Goal: Task Accomplishment & Management: Use online tool/utility

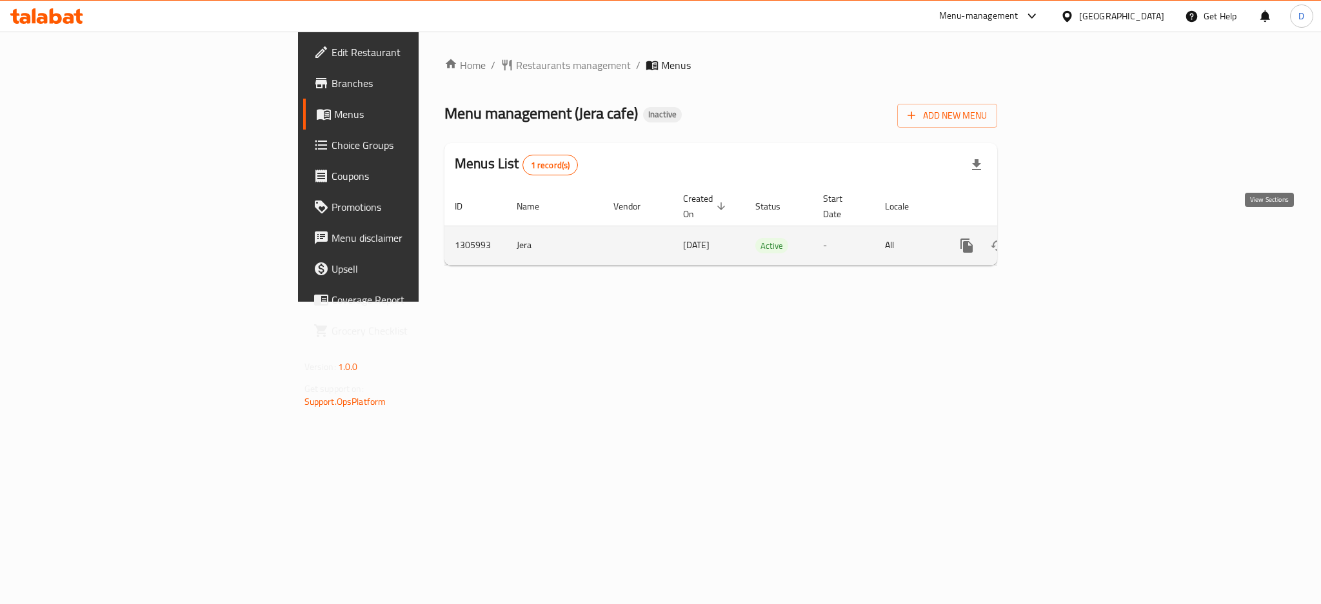
click at [1075, 243] on link "enhanced table" at bounding box center [1059, 245] width 31 height 31
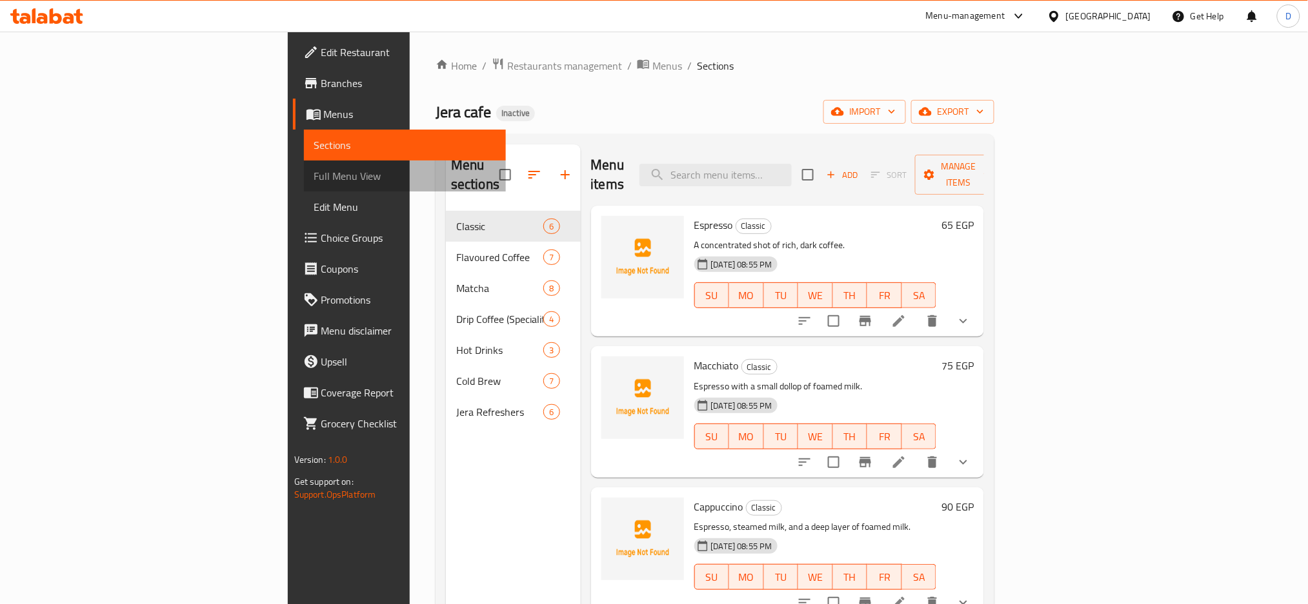
click at [314, 170] on span "Full Menu View" at bounding box center [405, 175] width 182 height 15
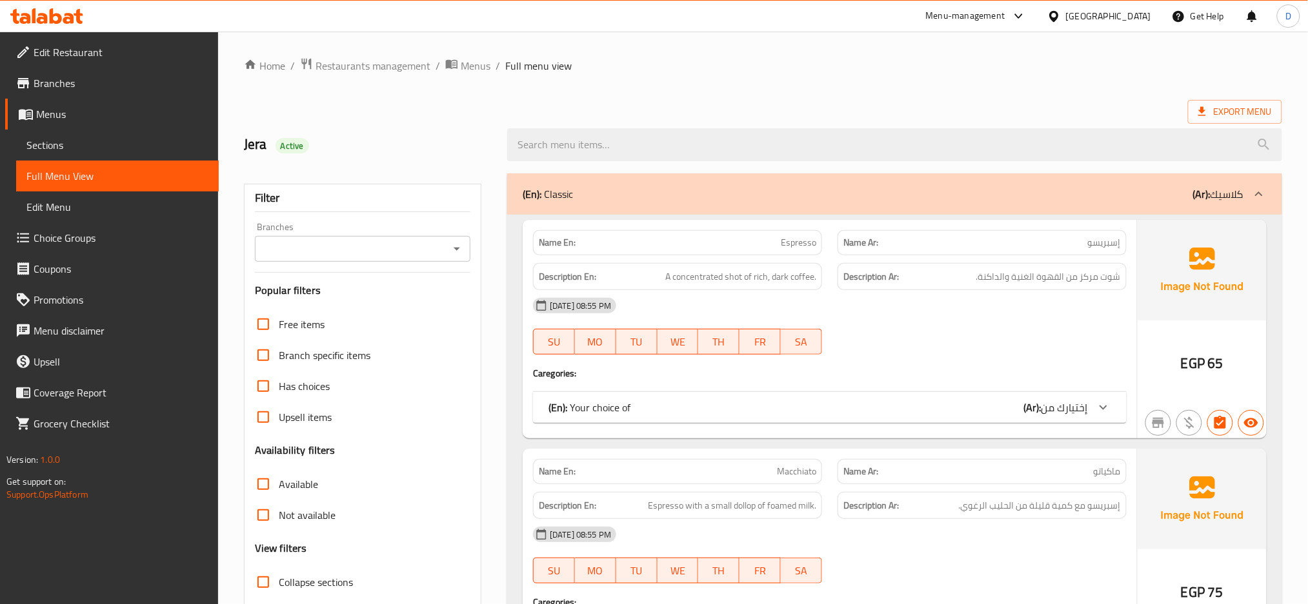
scroll to position [102, 0]
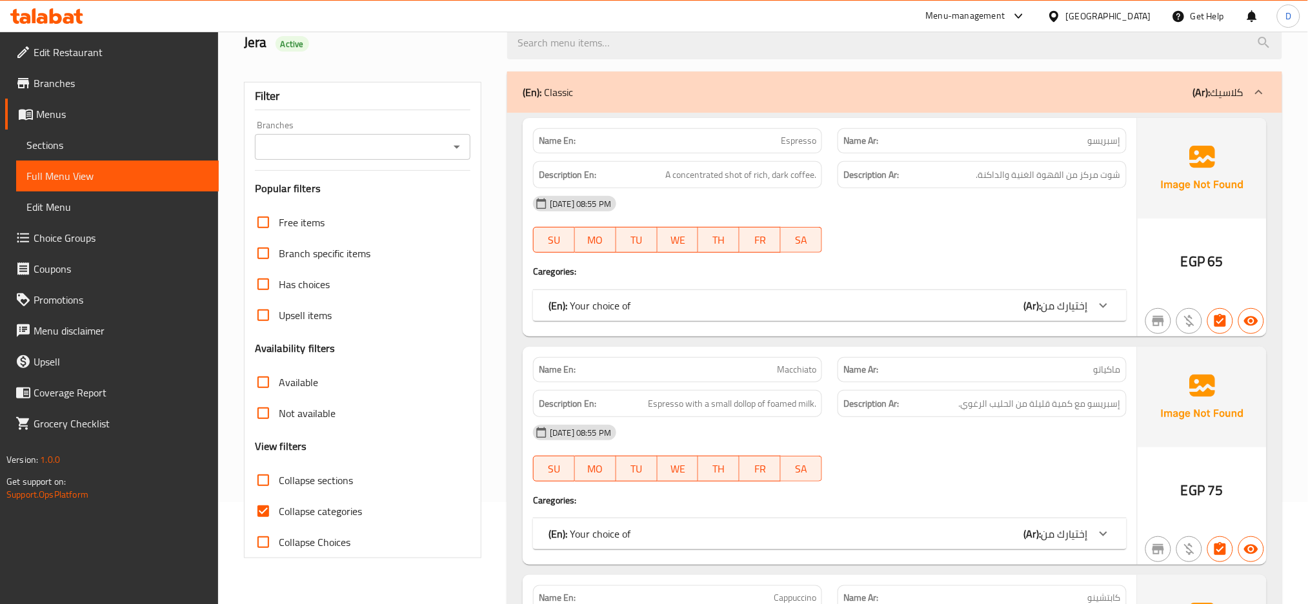
click at [332, 504] on span "Collapse categories" at bounding box center [320, 511] width 83 height 15
click at [279, 502] on input "Collapse categories" at bounding box center [263, 511] width 31 height 31
checkbox input "false"
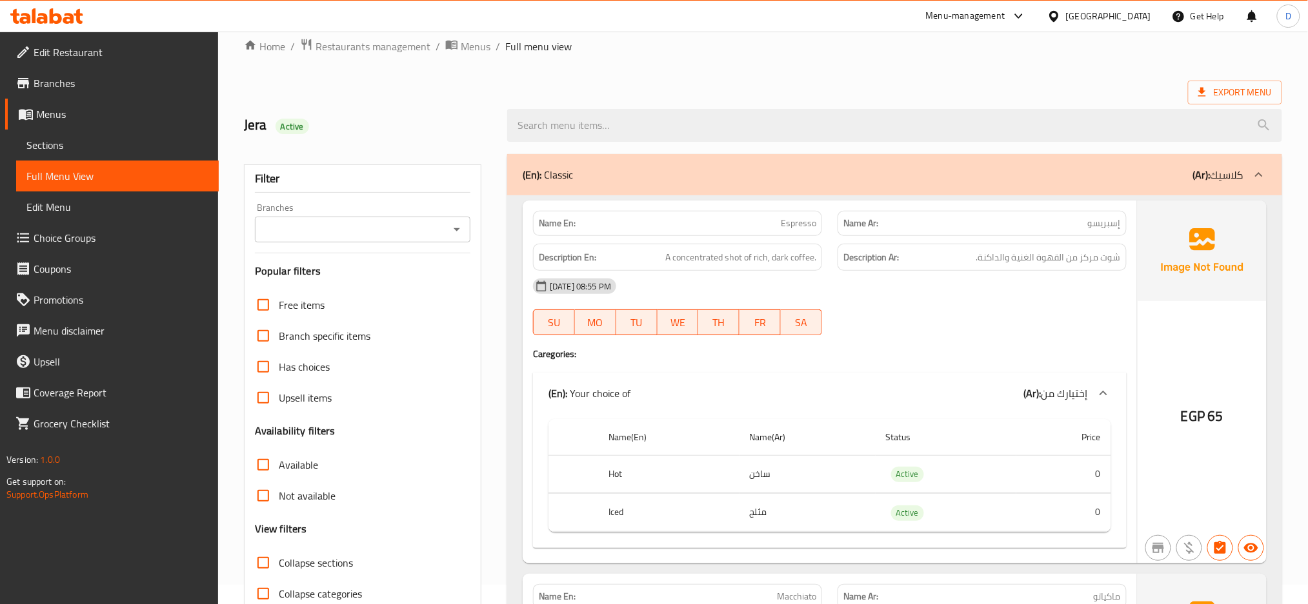
scroll to position [0, 0]
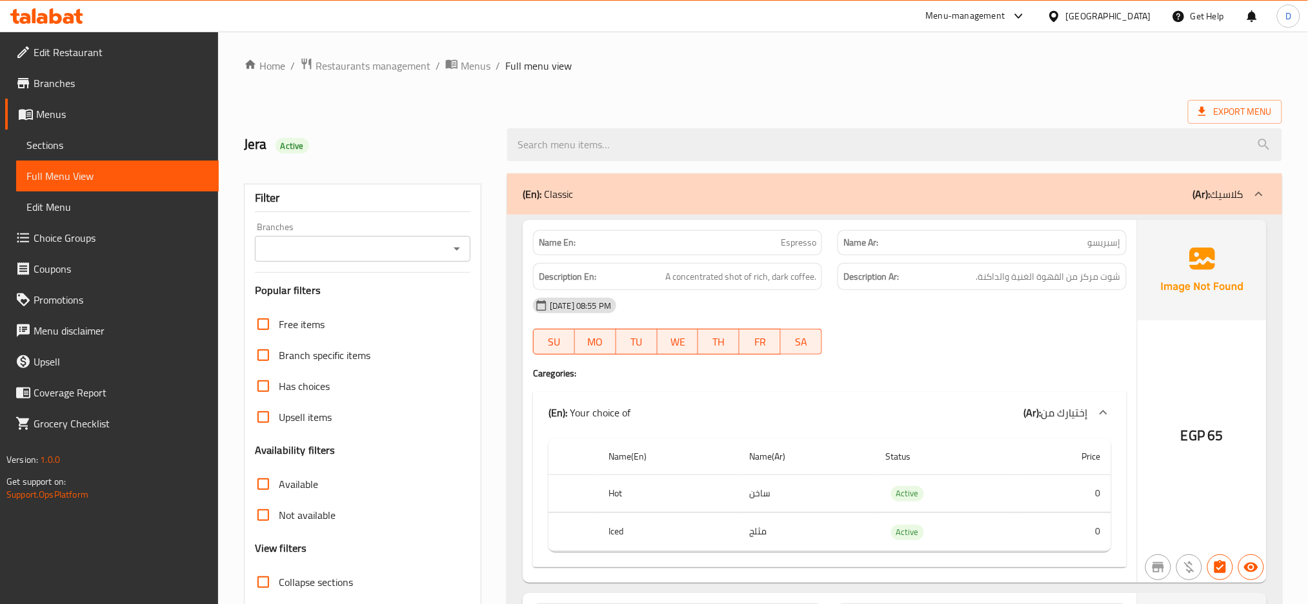
click at [831, 329] on div "16-08-2025 08:55 PM SU MO TU WE TH FR SA" at bounding box center [829, 326] width 609 height 72
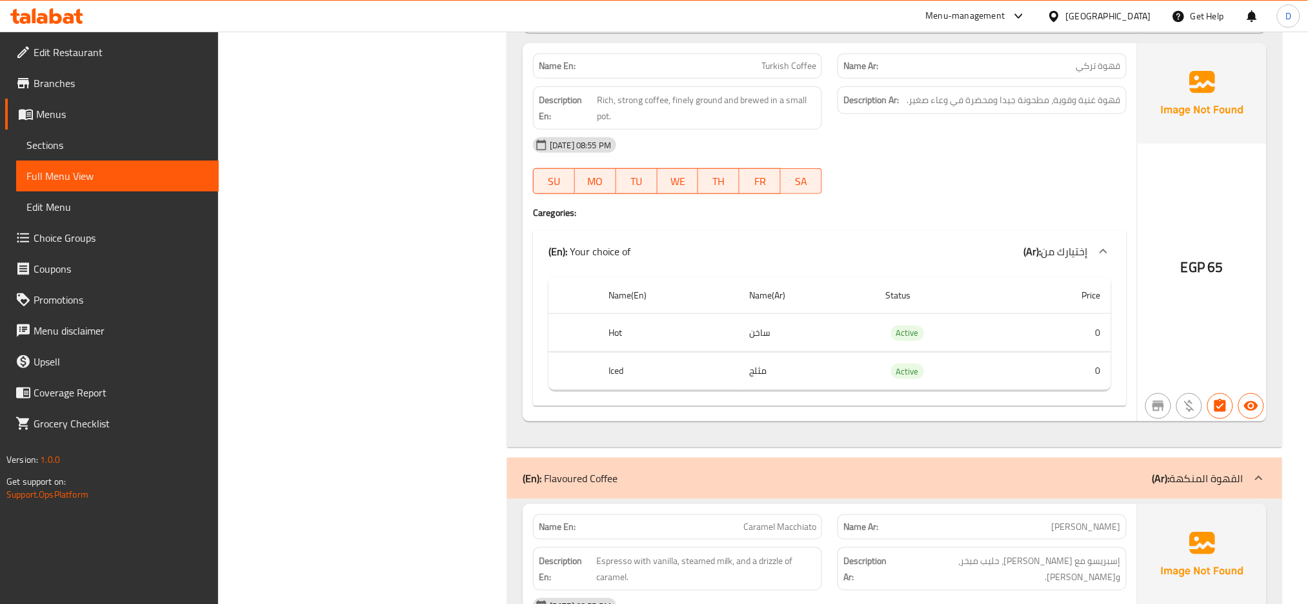
scroll to position [2060, 0]
click at [1158, 206] on div "EGP 65" at bounding box center [1201, 231] width 129 height 379
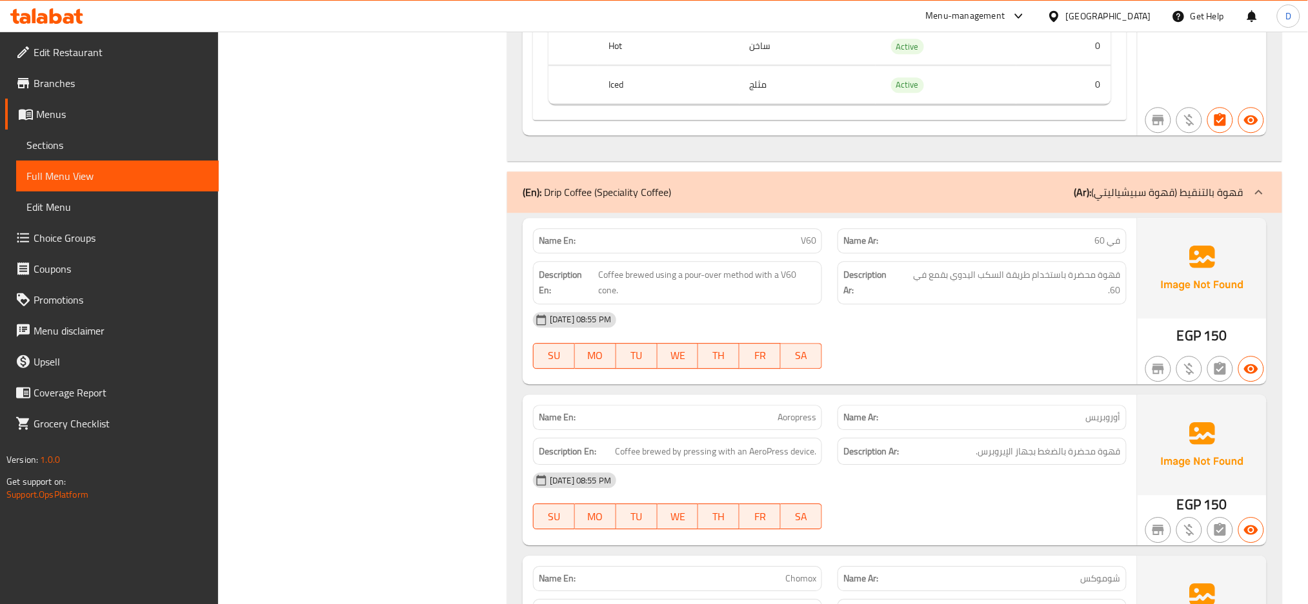
scroll to position [8294, 0]
copy span "Aoropress"
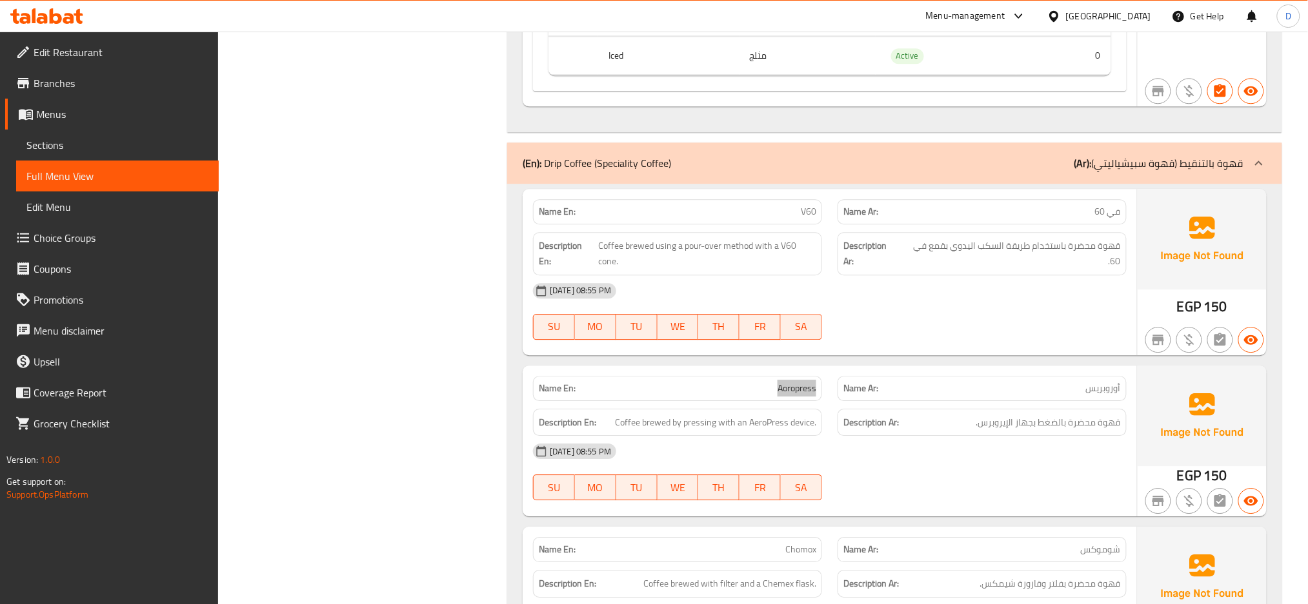
scroll to position [8575, 0]
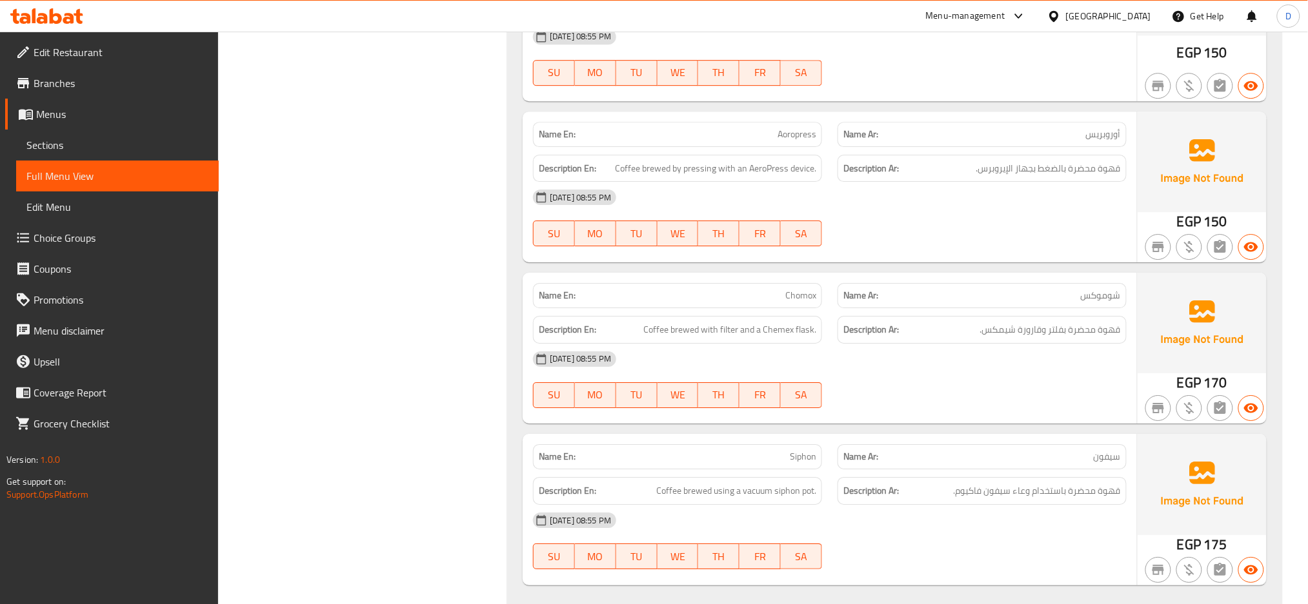
copy span "Chomox"
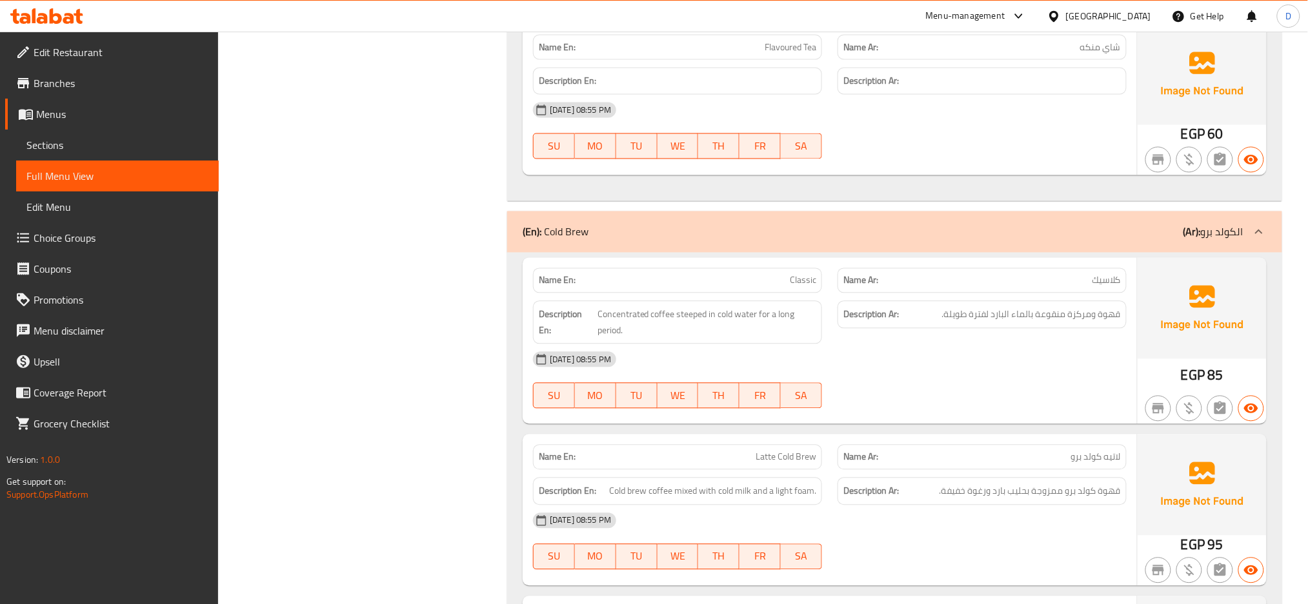
scroll to position [9864, 0]
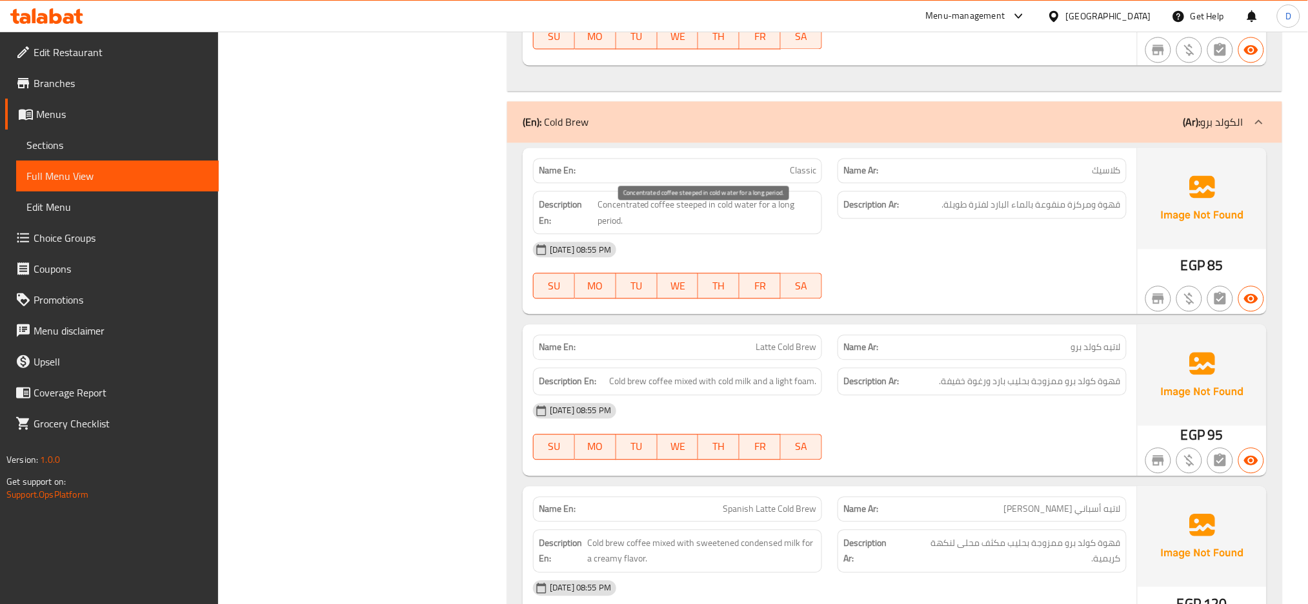
click at [811, 228] on span "Concentrated coffee steeped in cold water for a long period." at bounding box center [706, 213] width 219 height 32
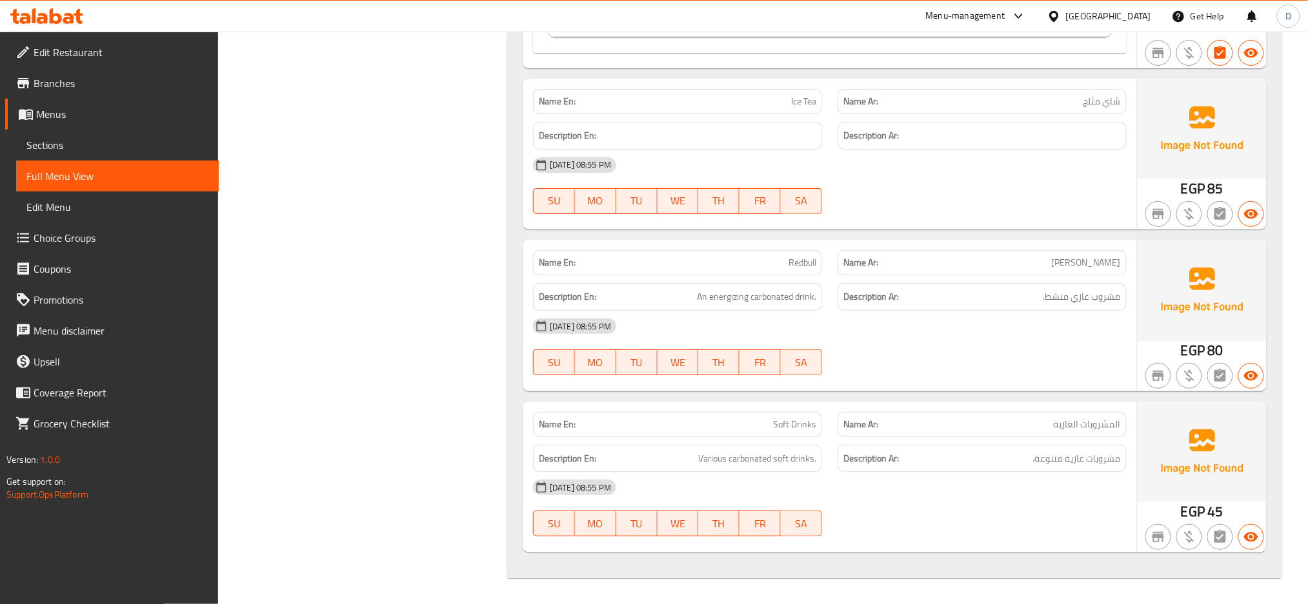
scroll to position [12531, 0]
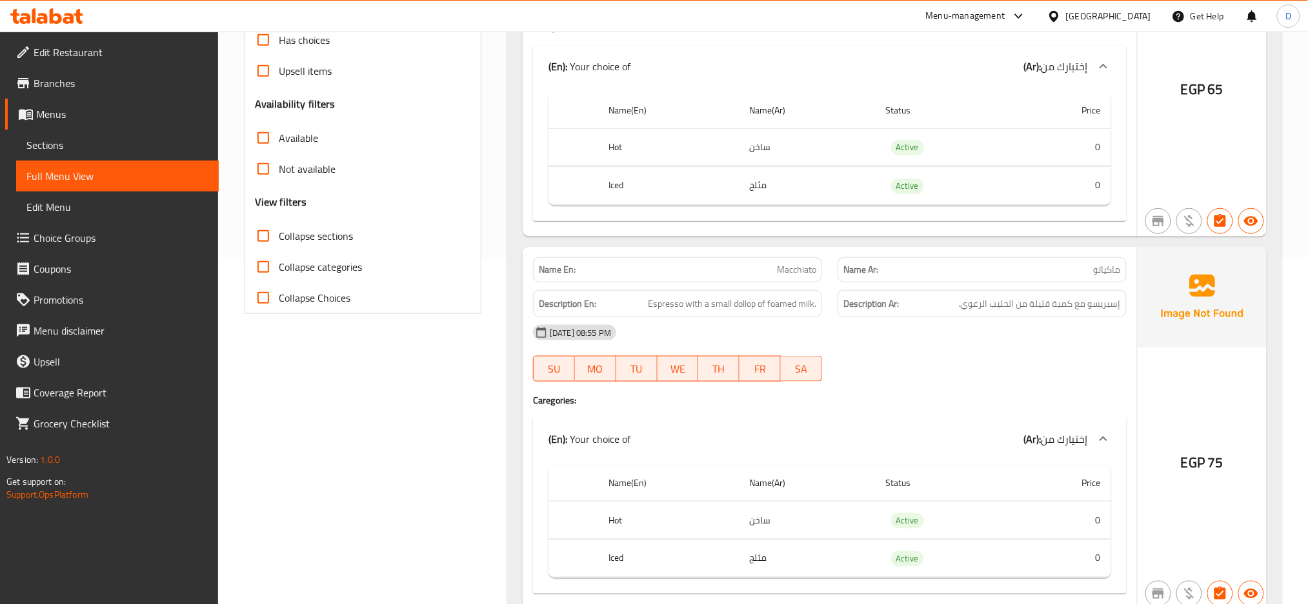
scroll to position [0, 0]
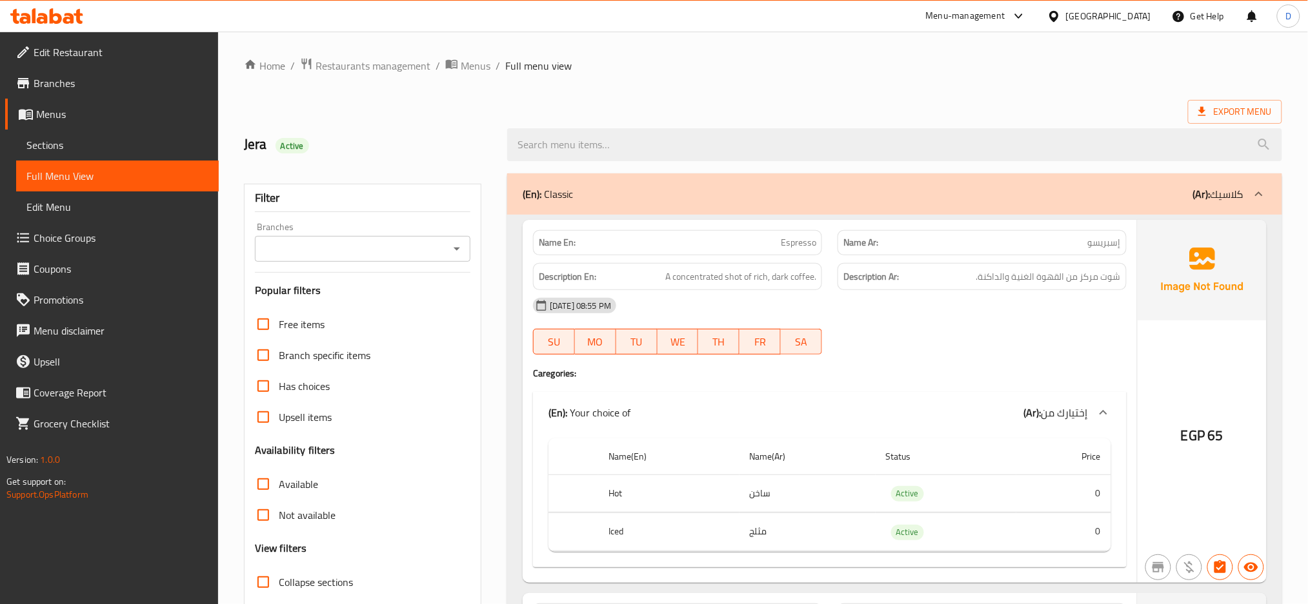
type button "0"
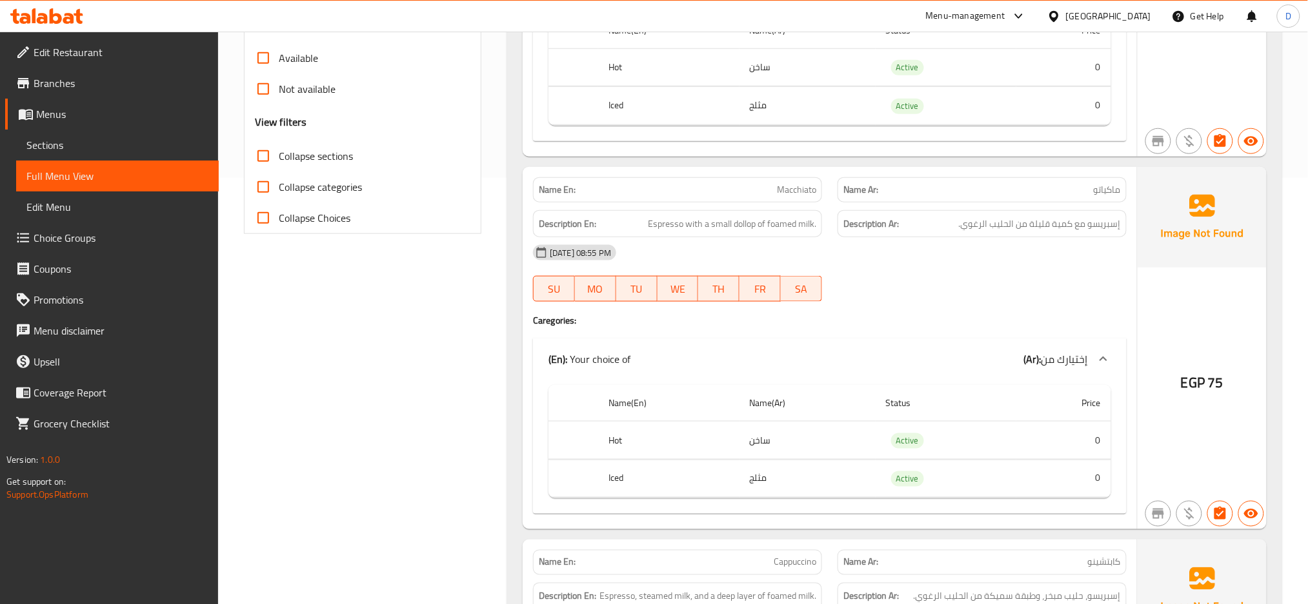
scroll to position [432, 0]
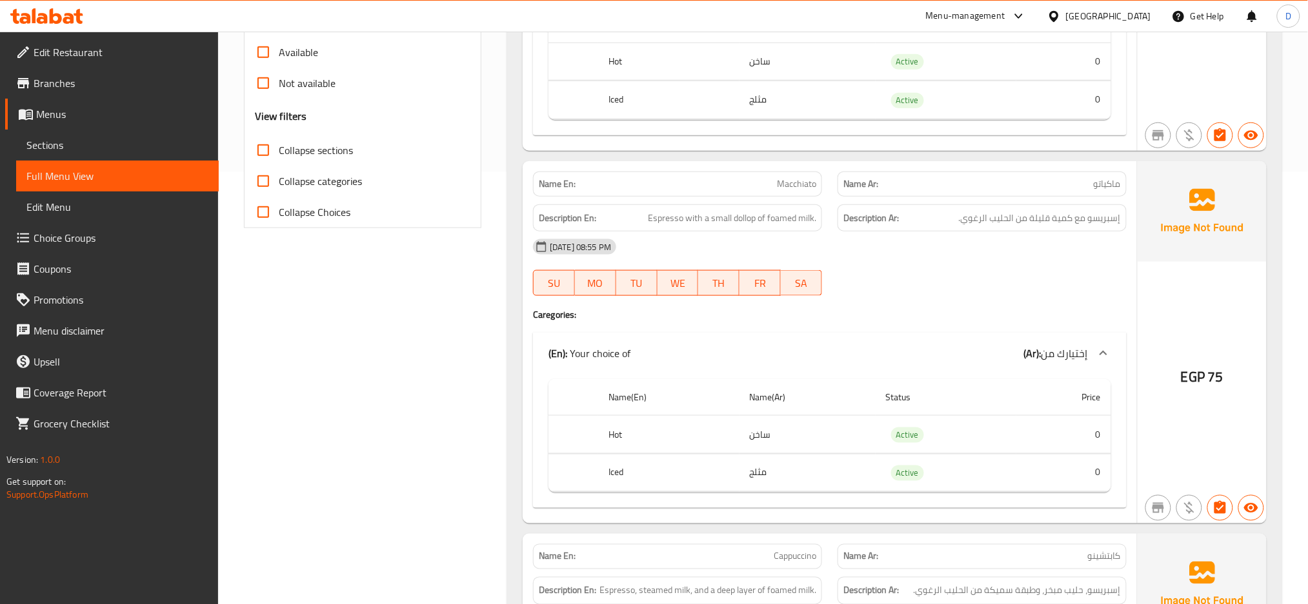
click at [1079, 255] on div "[DATE] 08:55 PM" at bounding box center [829, 247] width 609 height 31
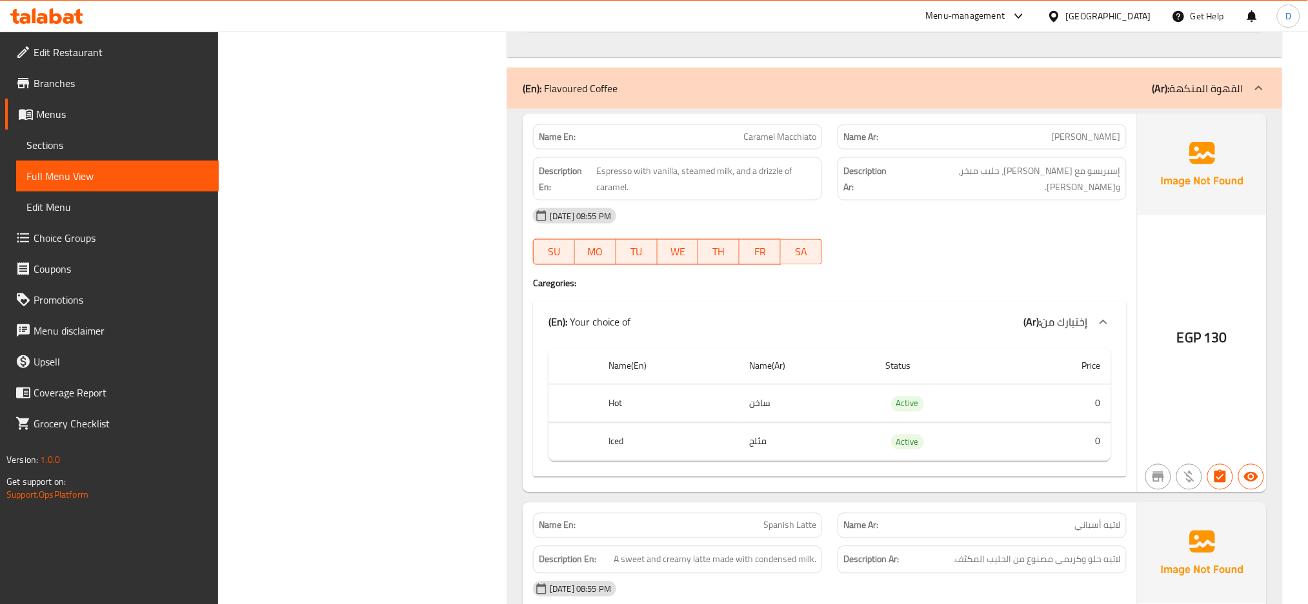
scroll to position [2449, 0]
copy span "Caramel Macchiato"
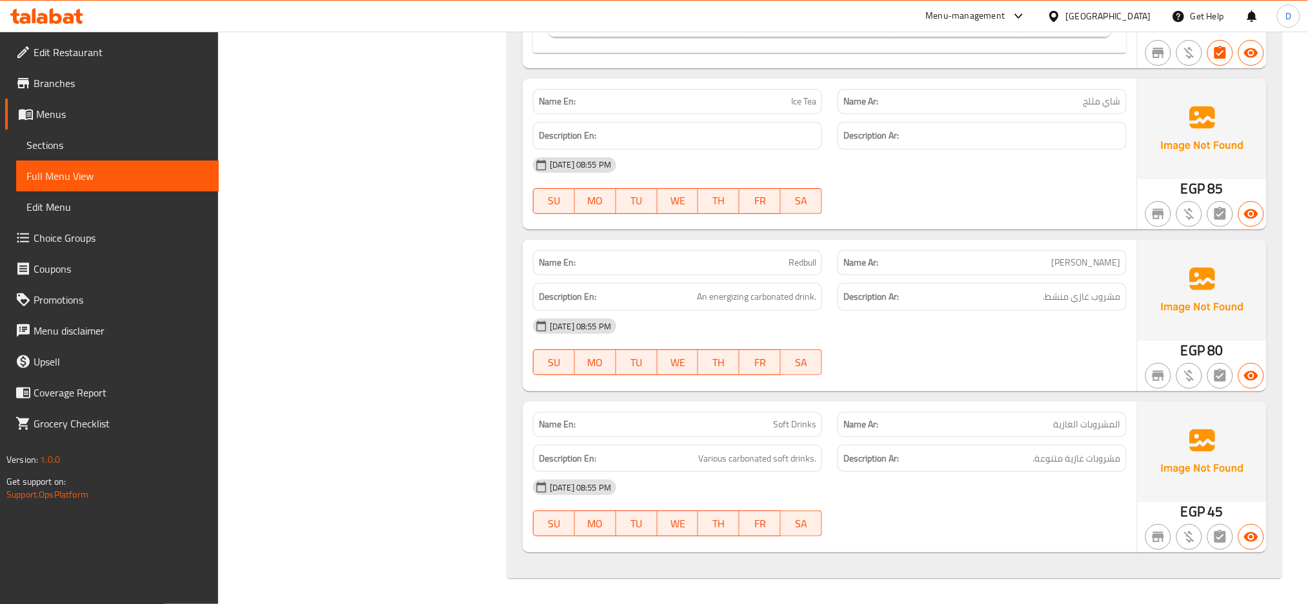
scroll to position [12531, 0]
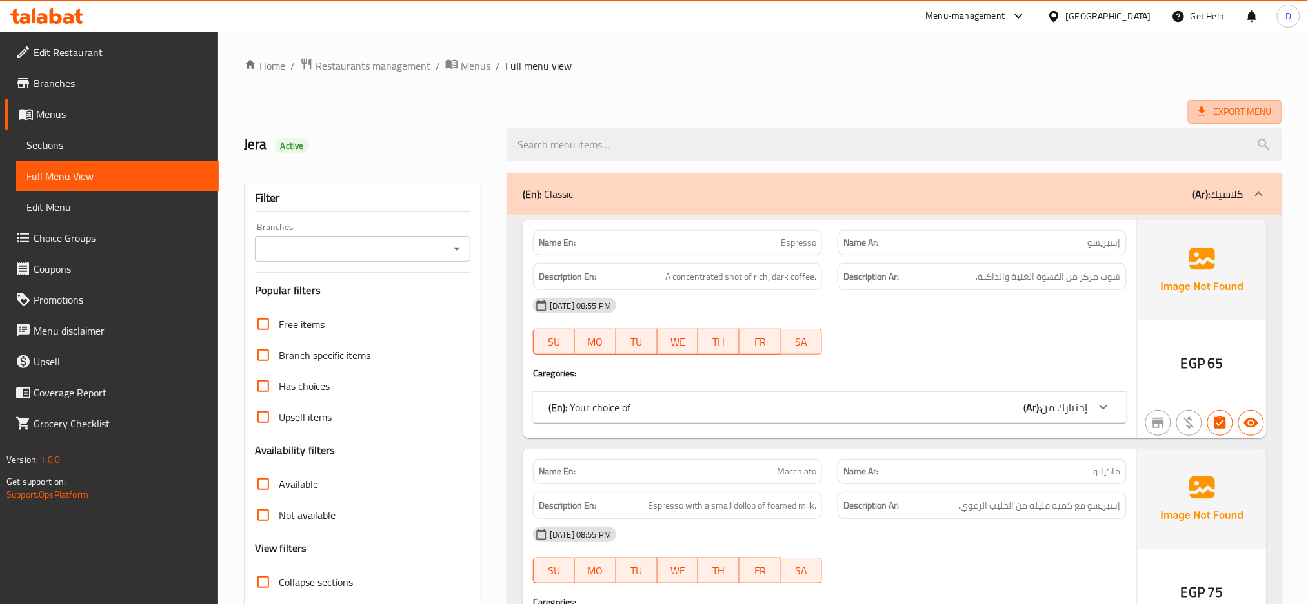
click at [1237, 106] on span "Export Menu" at bounding box center [1235, 112] width 74 height 16
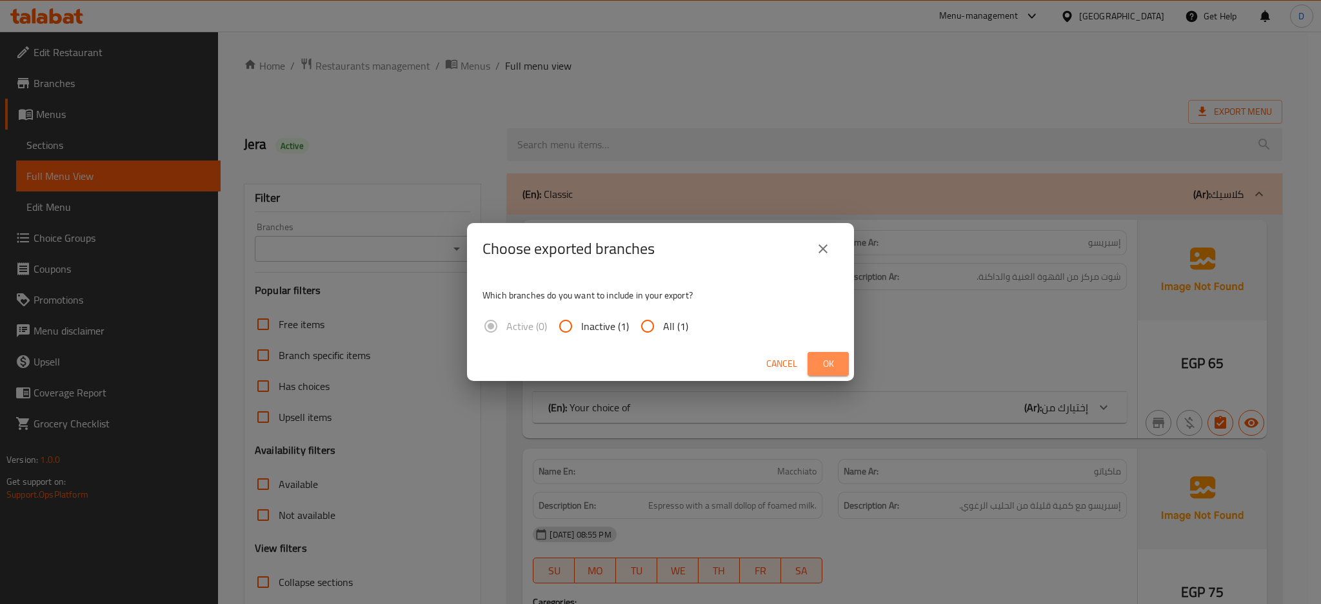
click at [828, 364] on span "Ok" at bounding box center [828, 364] width 21 height 16
